Goal: Transaction & Acquisition: Purchase product/service

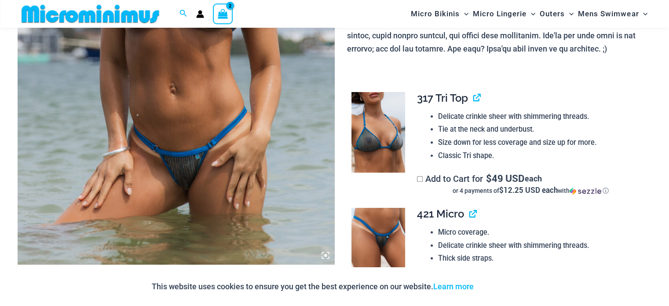
scroll to position [344, 0]
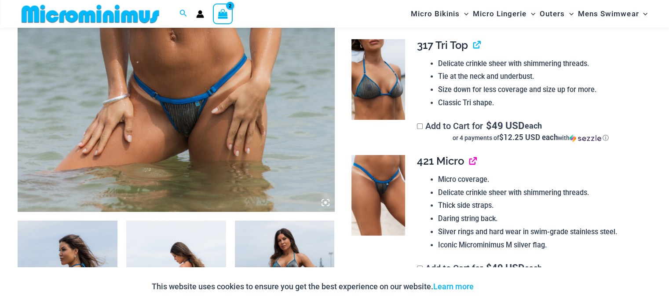
click at [469, 161] on link "View product" at bounding box center [469, 160] width 0 height 13
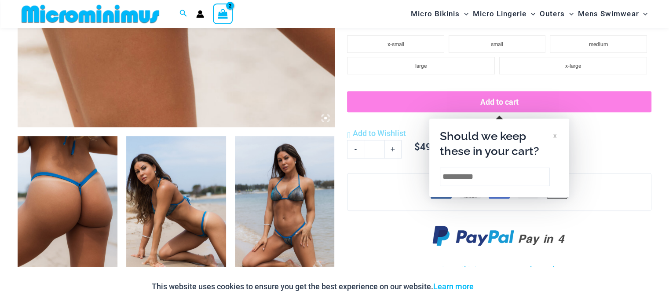
scroll to position [443, 0]
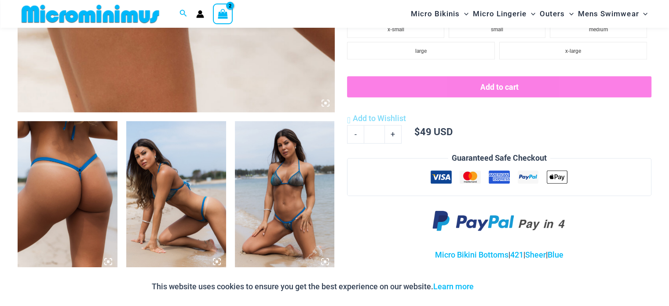
click at [99, 204] on img at bounding box center [68, 196] width 100 height 150
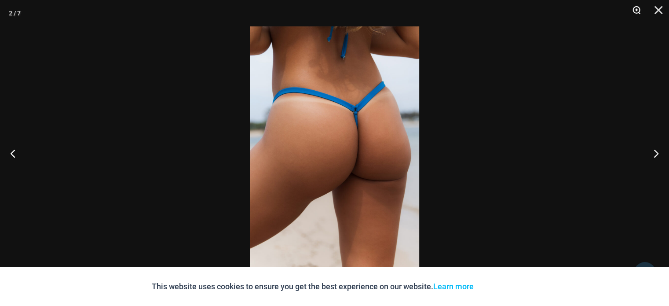
click at [632, 11] on button "Zoom" at bounding box center [633, 13] width 22 height 26
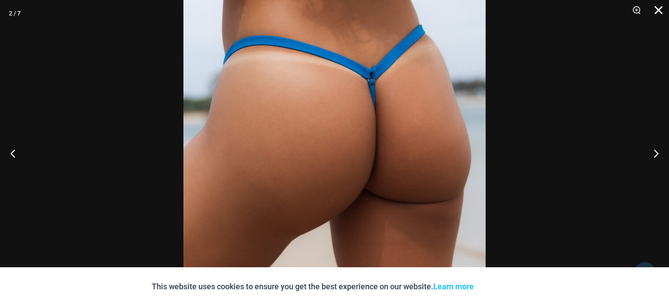
click at [663, 11] on button "Close" at bounding box center [655, 13] width 22 height 26
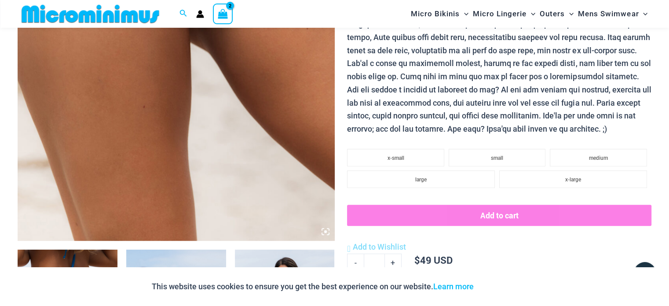
scroll to position [311, 0]
